Goal: Obtain resource: Download file/media

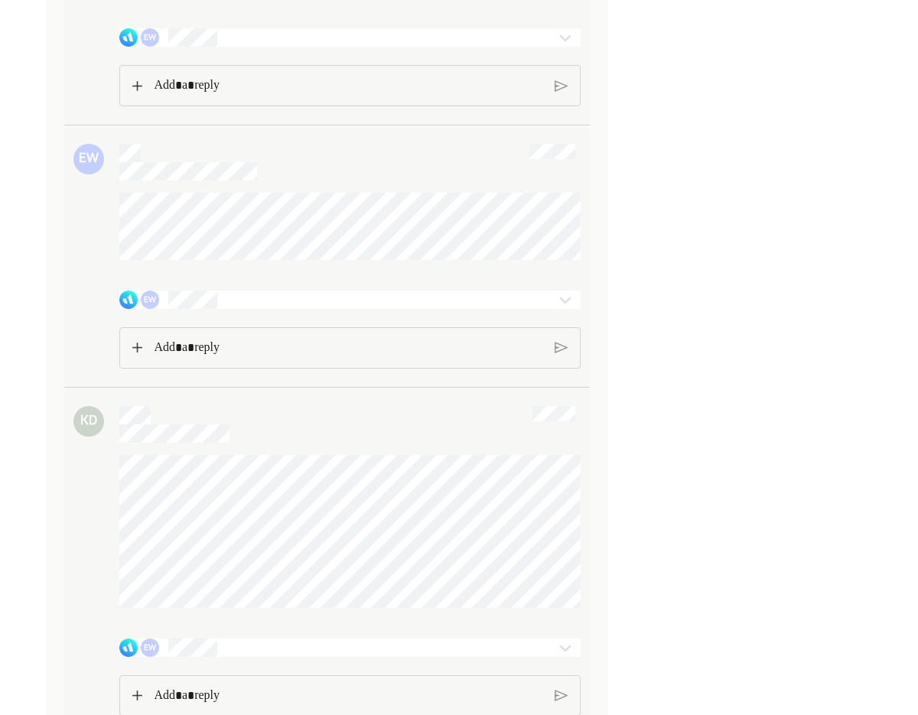
scroll to position [1234, 0]
click at [561, 307] on img at bounding box center [565, 298] width 18 height 18
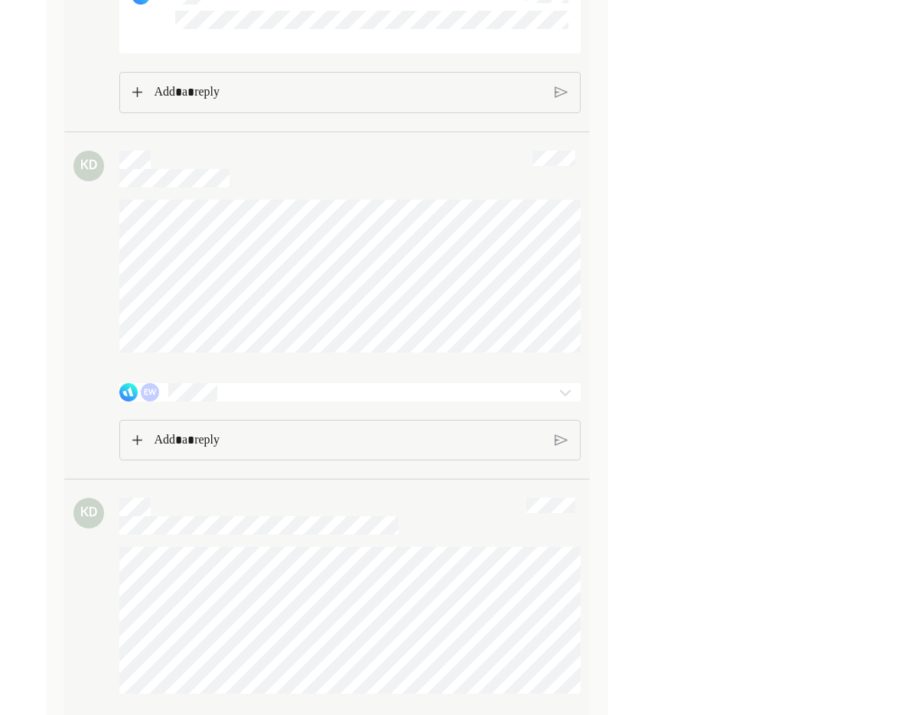
scroll to position [2848, 0]
click at [447, 399] on div "EW" at bounding box center [312, 390] width 387 height 18
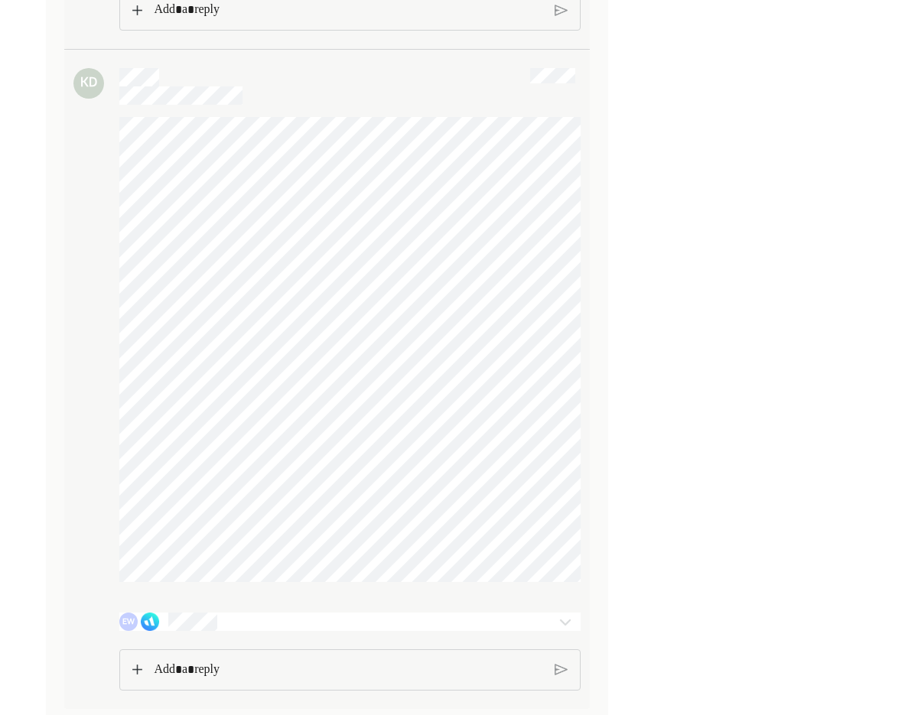
scroll to position [4737, 0]
click at [580, 616] on div at bounding box center [565, 622] width 31 height 18
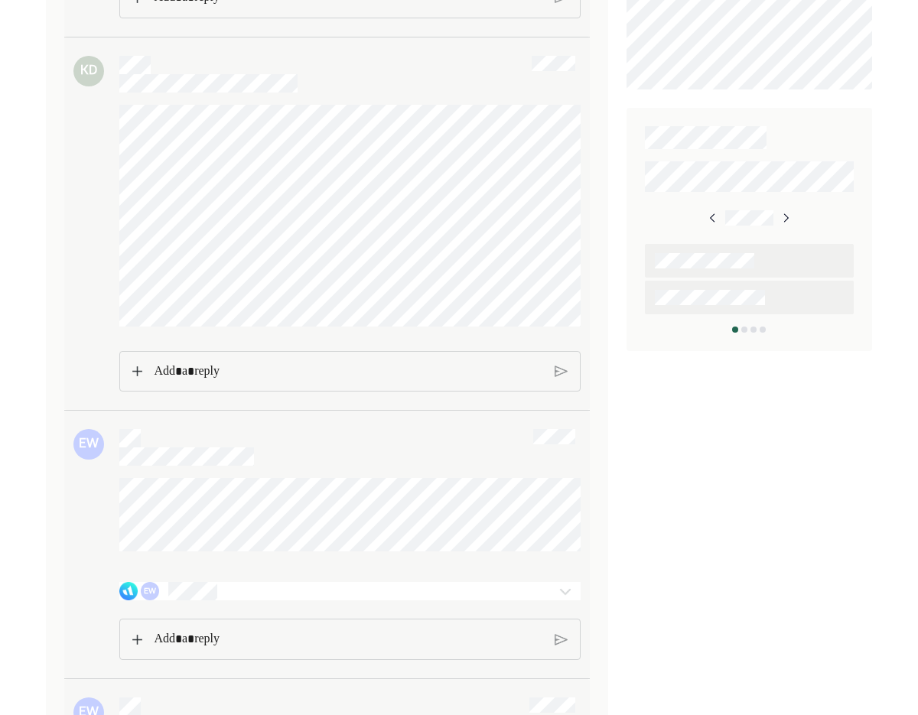
scroll to position [0, 0]
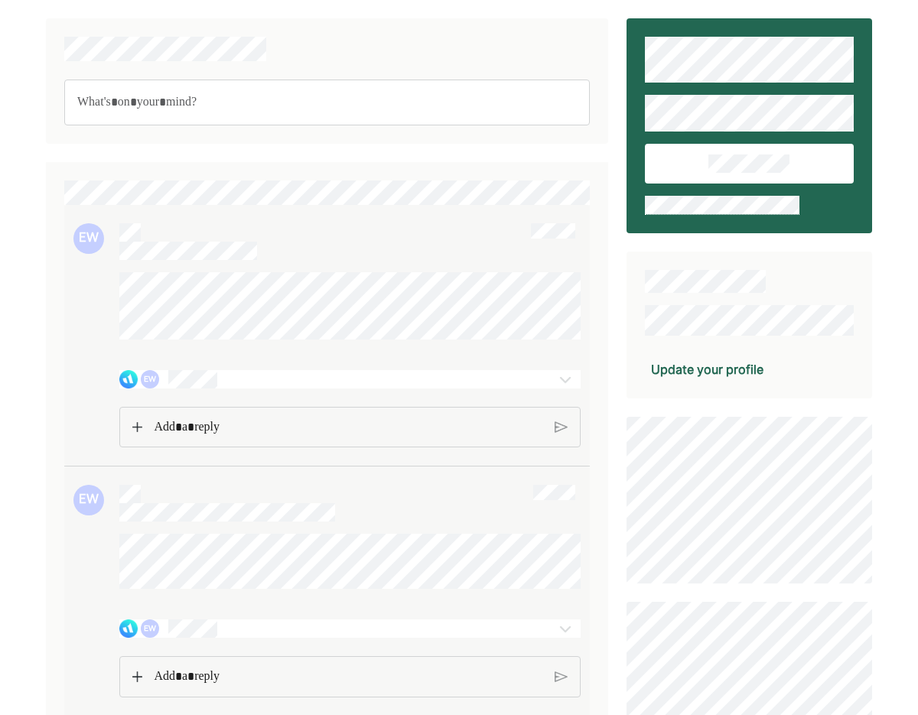
click at [544, 388] on div at bounding box center [546, 379] width 68 height 18
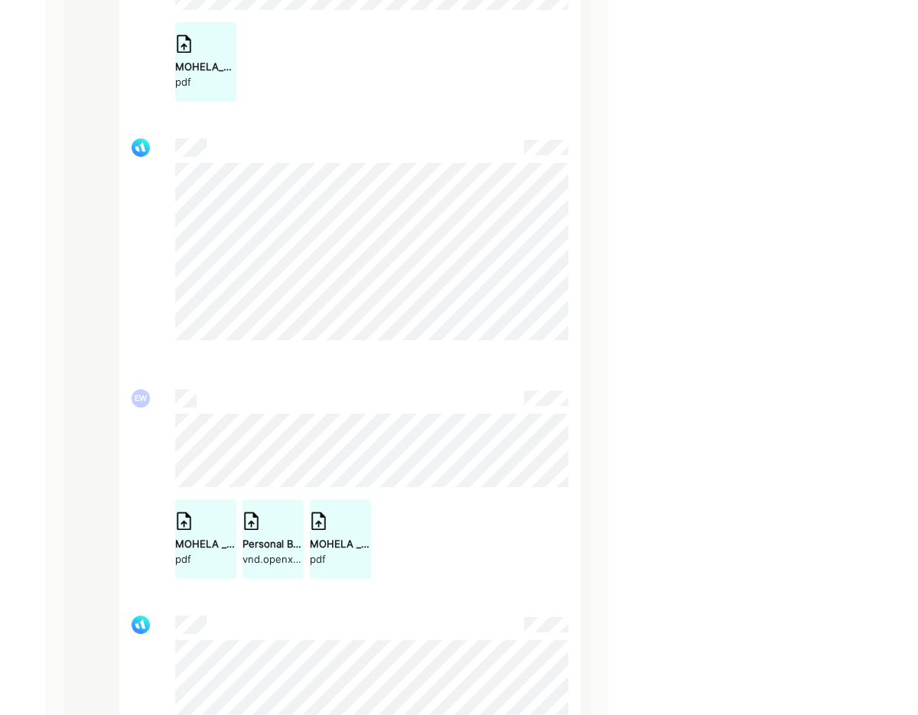
scroll to position [1652, 0]
click at [282, 551] on div "Personal Budget_2025_2026.xlsx" at bounding box center [272, 542] width 61 height 15
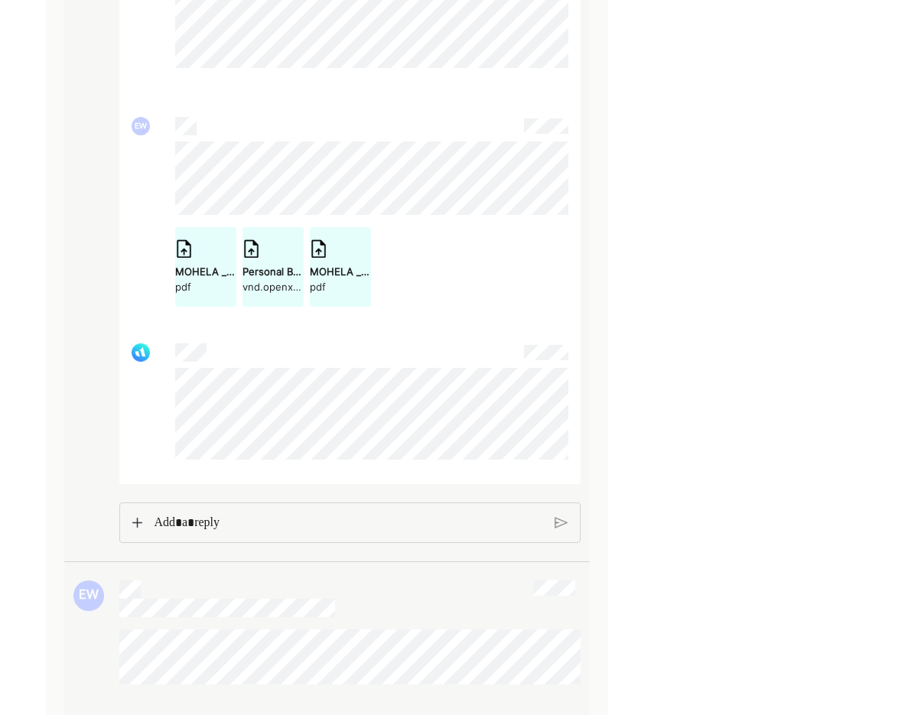
scroll to position [1939, 0]
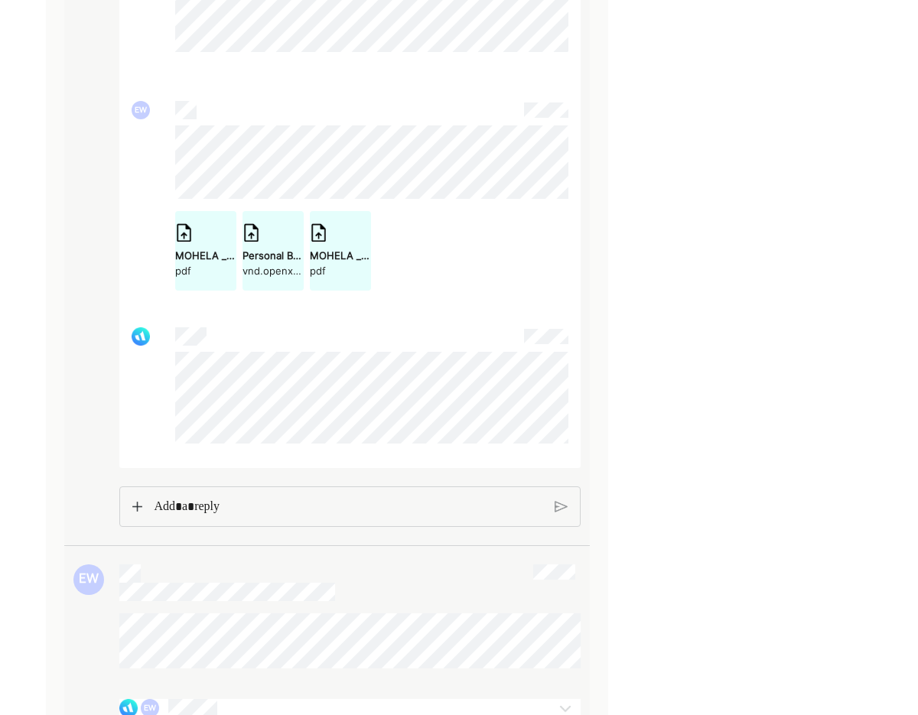
click at [433, 517] on p "Rich Text Editor. Editing area: main" at bounding box center [348, 507] width 388 height 20
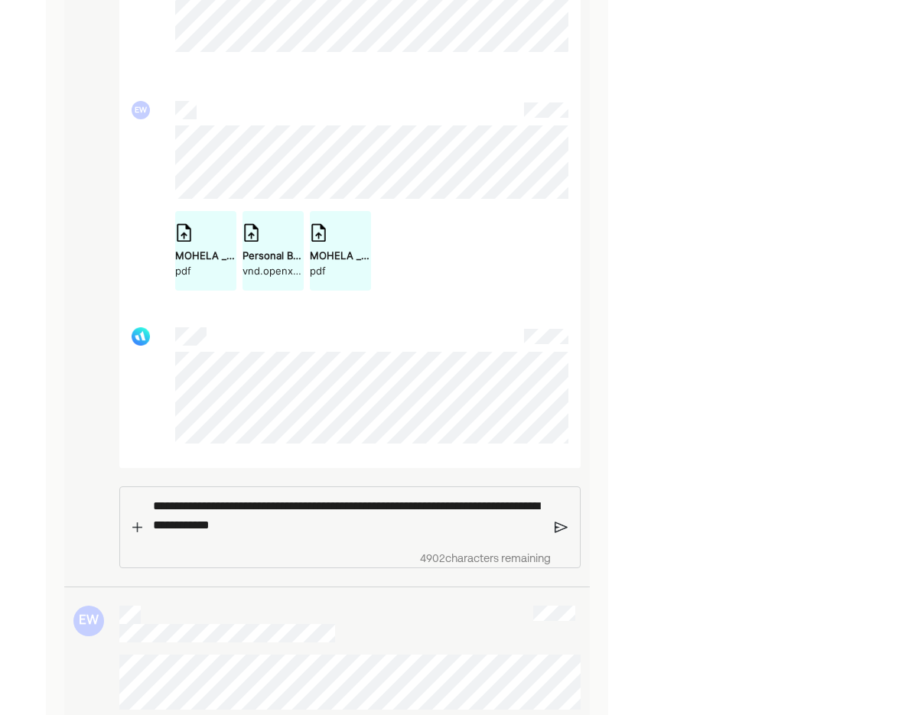
click at [177, 535] on p "**********" at bounding box center [348, 515] width 390 height 39
click at [409, 535] on p "**********" at bounding box center [348, 515] width 390 height 39
click at [502, 535] on p "**********" at bounding box center [348, 515] width 390 height 39
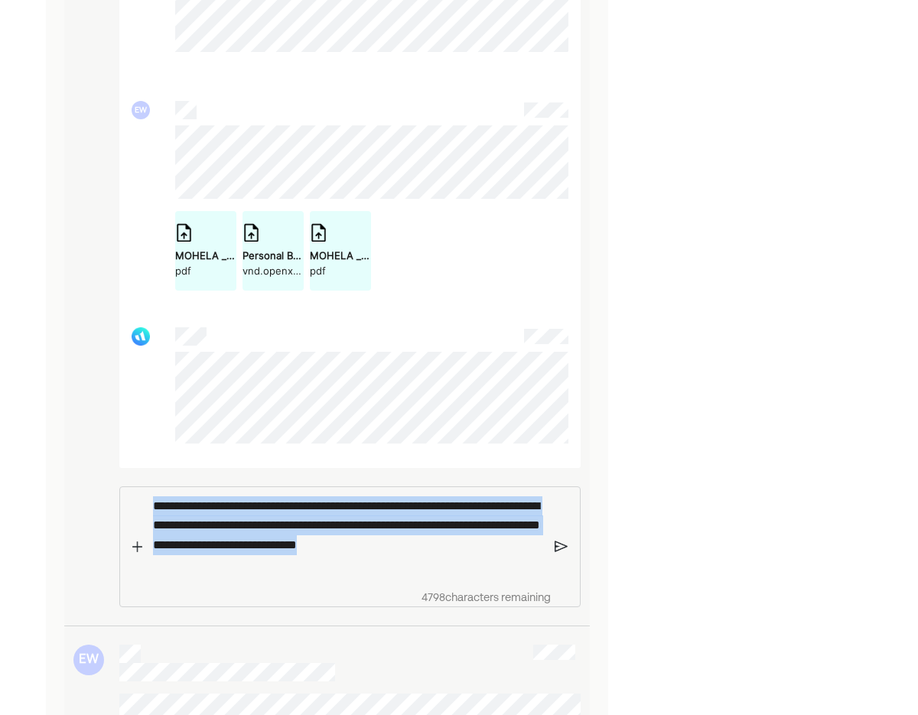
drag, startPoint x: 218, startPoint y: 580, endPoint x: 118, endPoint y: 473, distance: 146.1
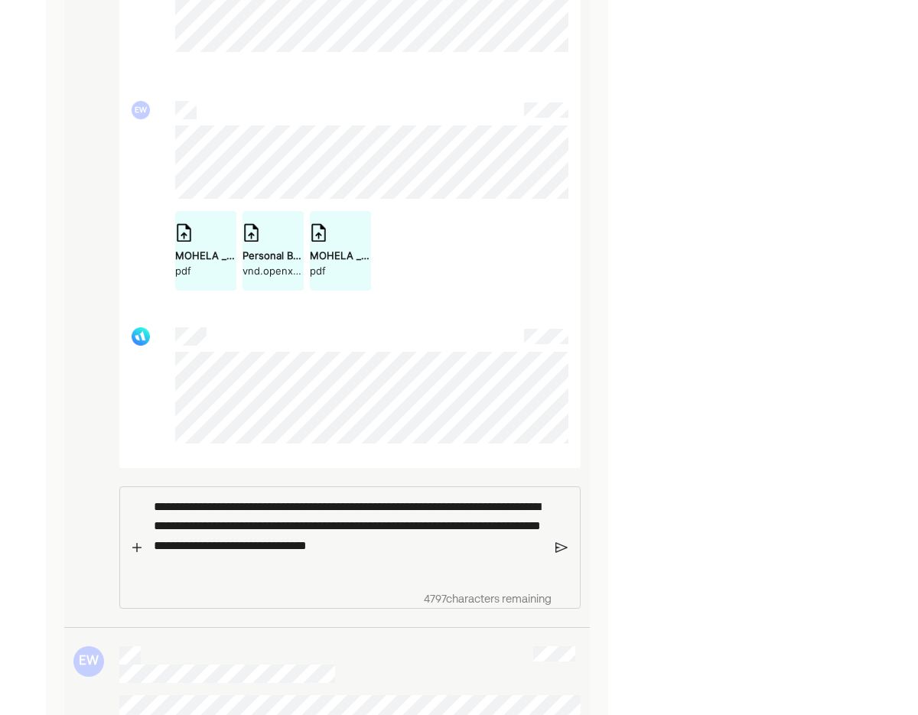
click at [557, 554] on img at bounding box center [561, 548] width 12 height 14
